Goal: Transaction & Acquisition: Purchase product/service

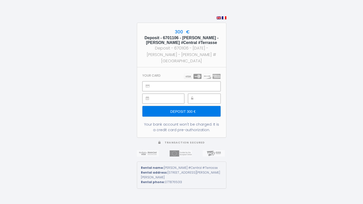
click at [194, 98] on div at bounding box center [204, 99] width 32 height 10
click at [180, 112] on input "Deposit 300 €" at bounding box center [181, 111] width 78 height 11
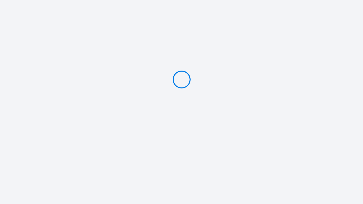
type input "Deposit 300 €"
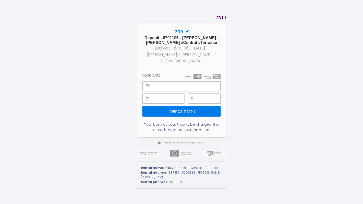
click at [195, 99] on div at bounding box center [204, 99] width 32 height 10
click at [191, 112] on input "Deposit 300 €" at bounding box center [181, 111] width 78 height 11
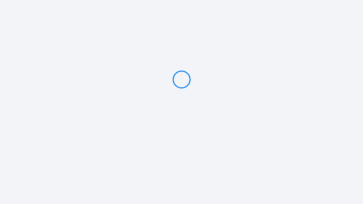
type input "Deposit 300 €"
